Goal: Information Seeking & Learning: Learn about a topic

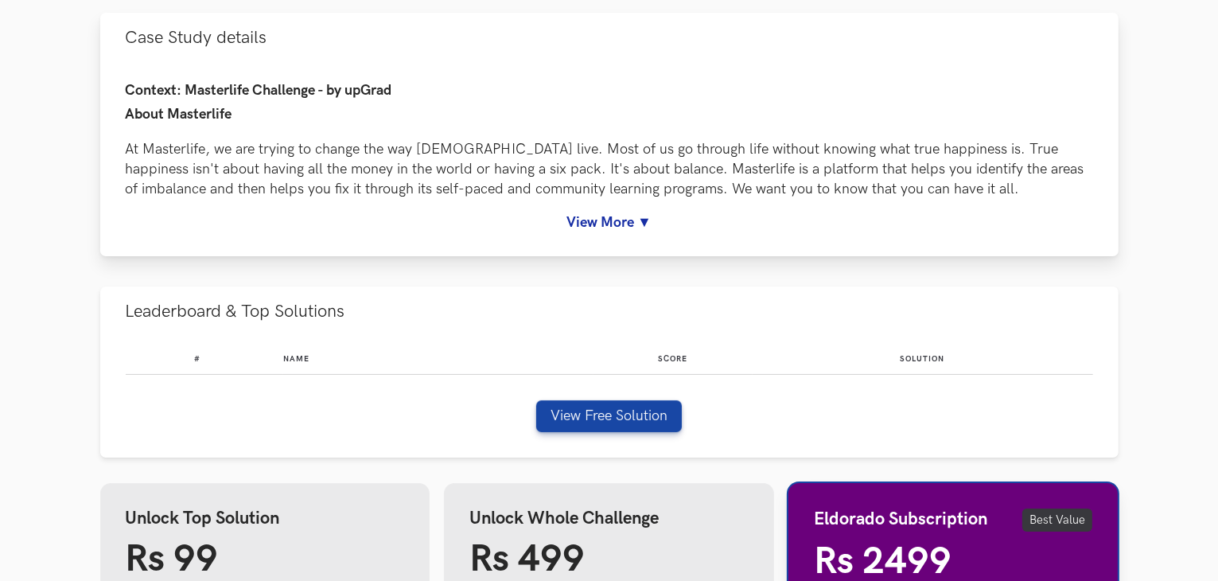
click at [643, 214] on link "View More ▼" at bounding box center [610, 222] width 968 height 17
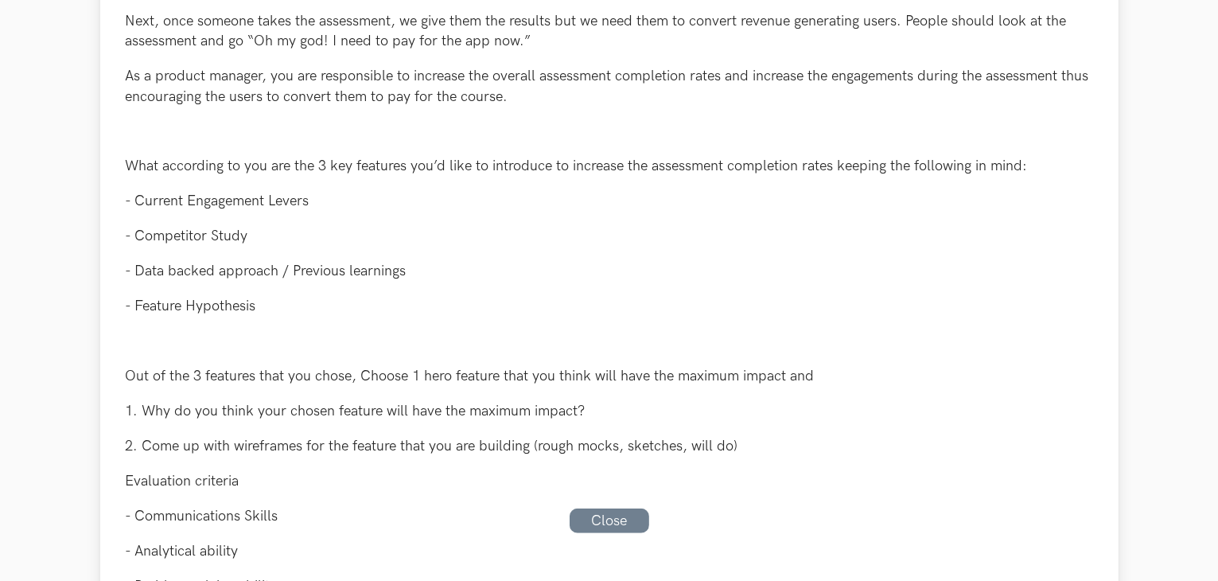
scroll to position [955, 0]
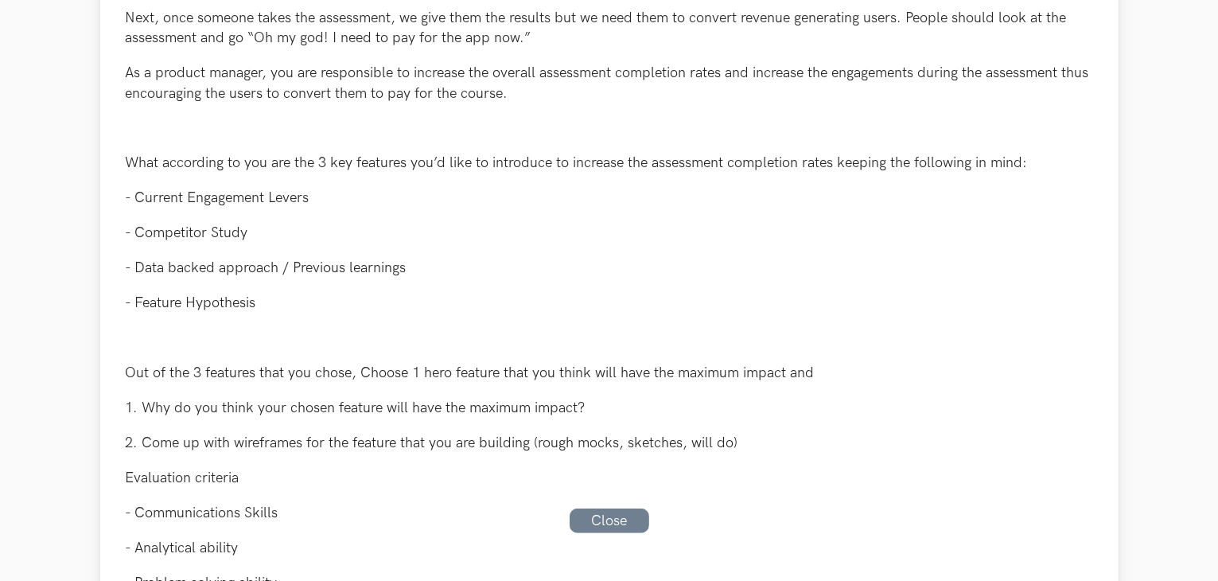
click at [465, 162] on b "What according to you are the 3 key features you’d like to introduce to increas…" at bounding box center [577, 162] width 902 height 17
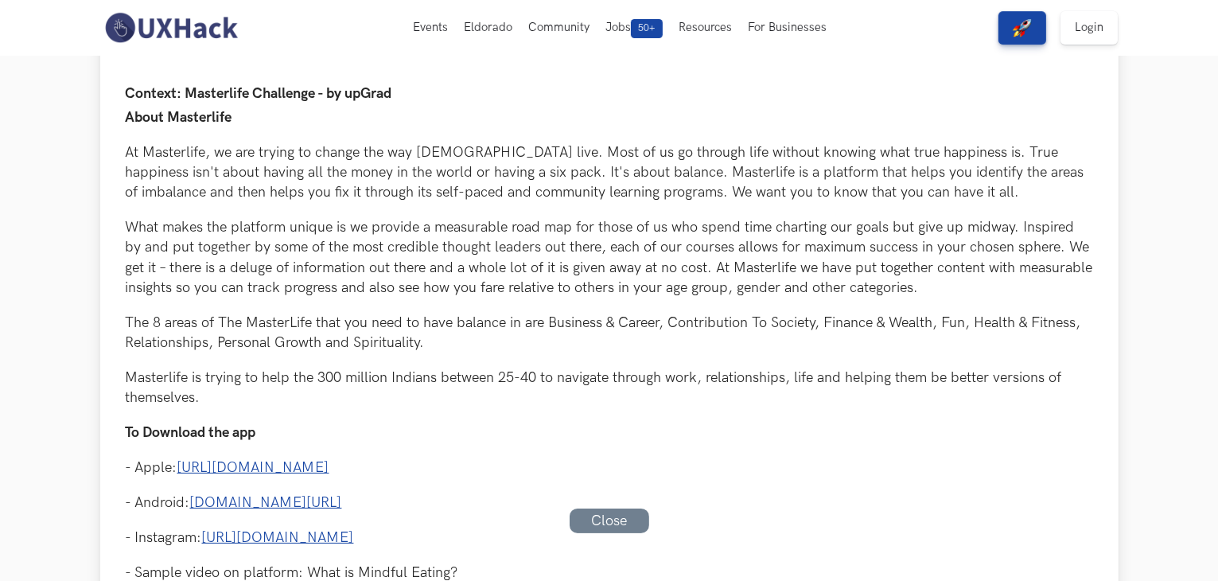
scroll to position [0, 0]
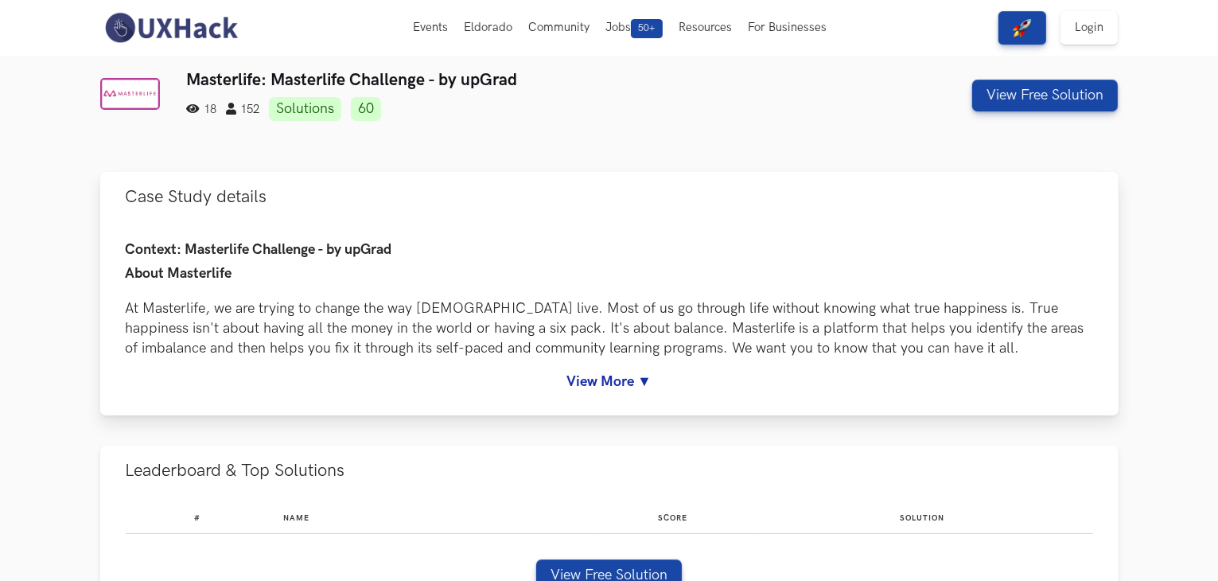
click at [598, 376] on link "View More ▼" at bounding box center [610, 381] width 968 height 17
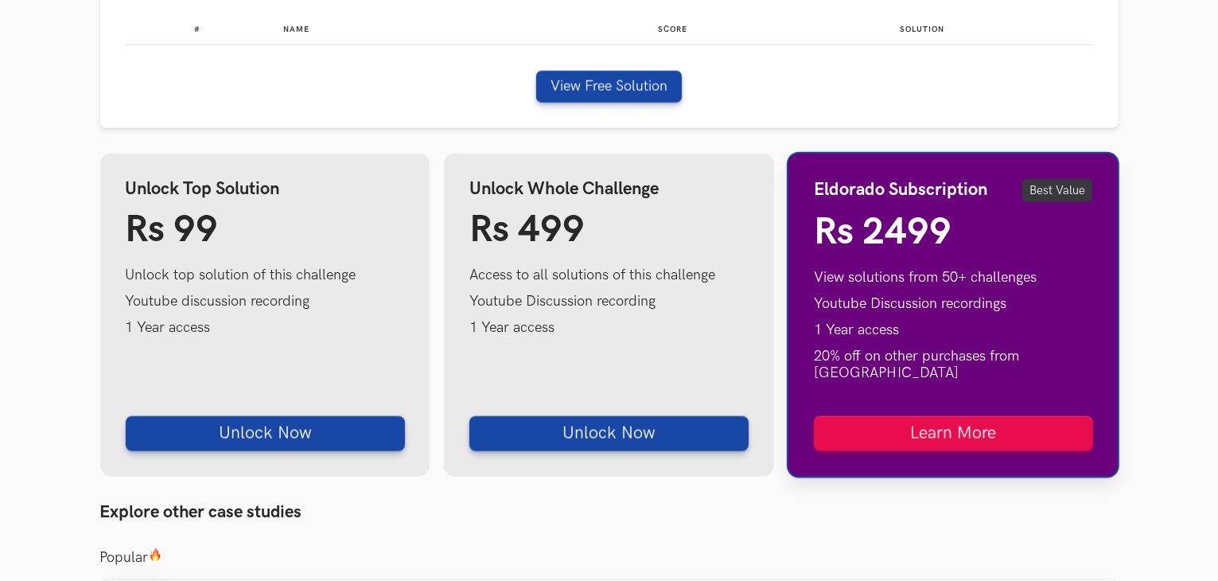
scroll to position [2060, 0]
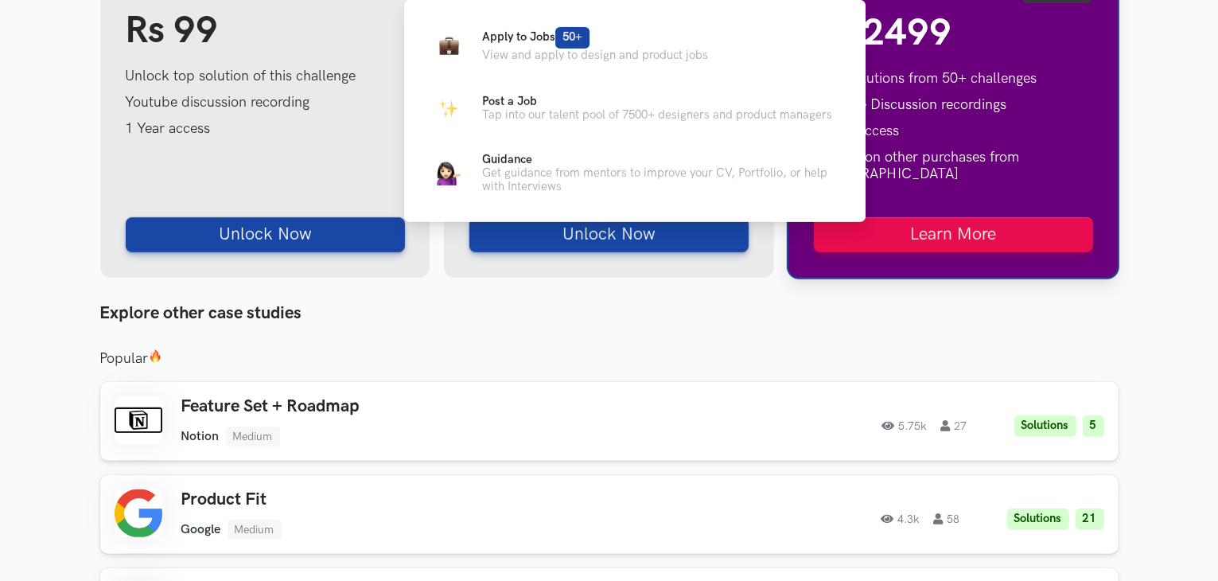
scroll to position [706, 0]
